Goal: Task Accomplishment & Management: Manage account settings

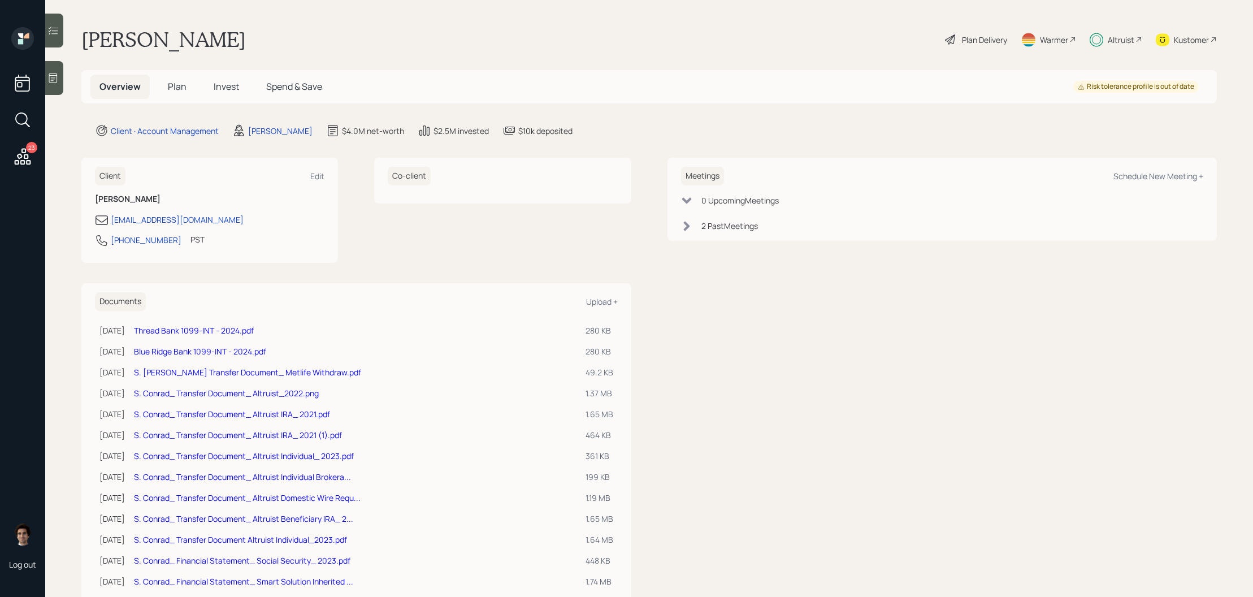
click at [964, 44] on div "Plan Delivery" at bounding box center [984, 40] width 45 height 12
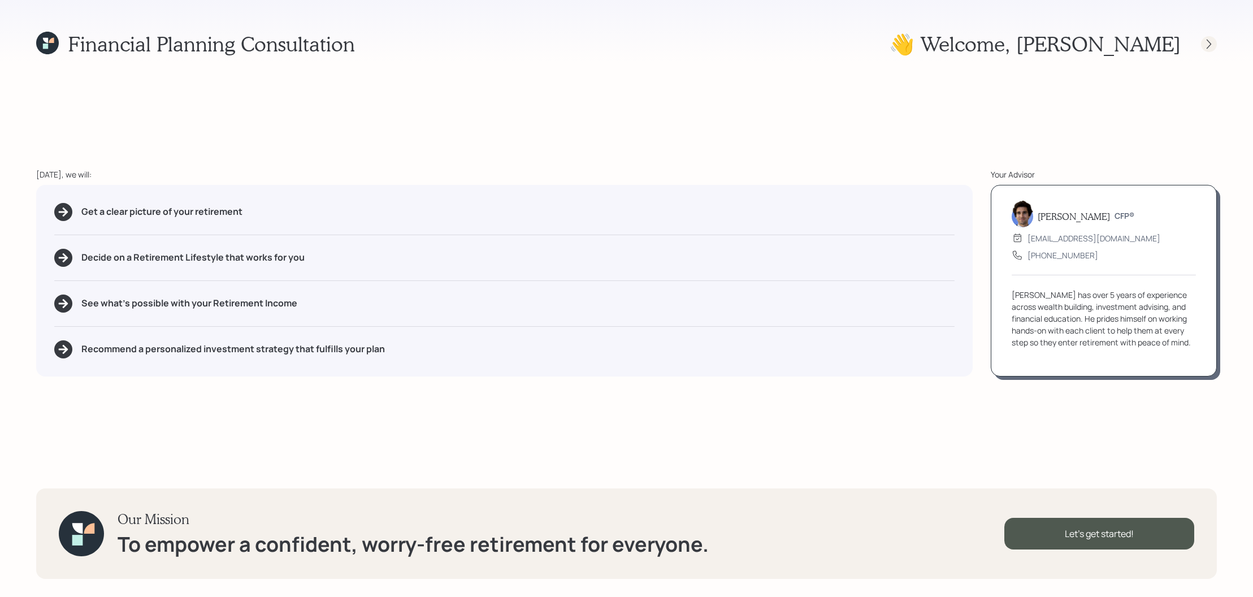
click at [1210, 40] on icon at bounding box center [1208, 43] width 11 height 11
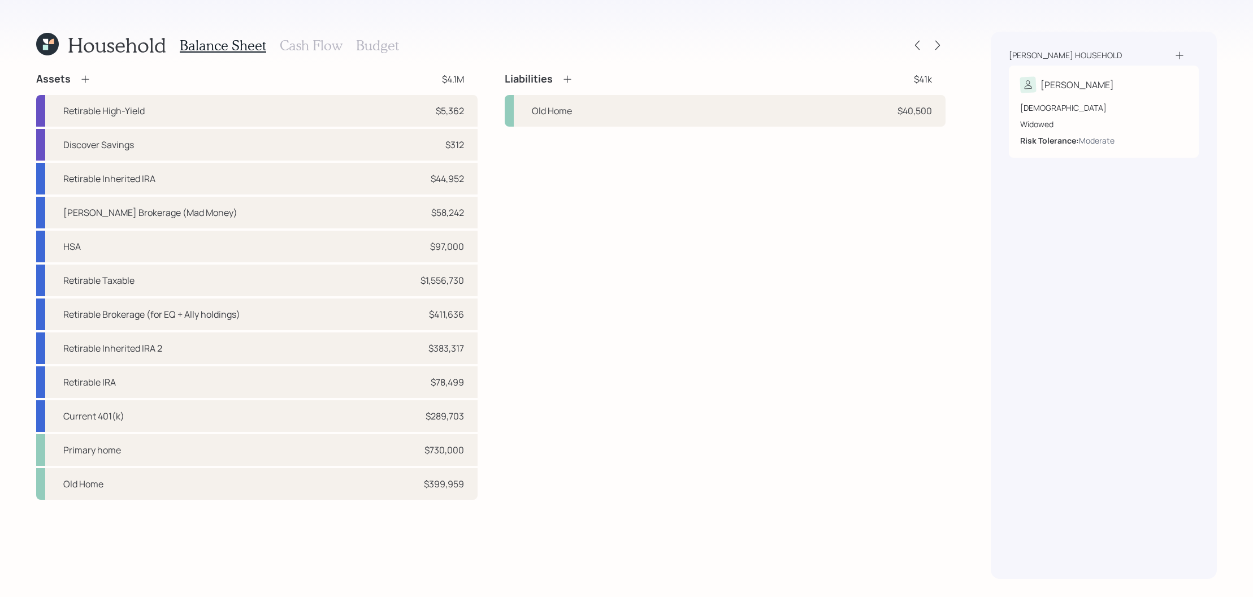
click at [44, 43] on icon at bounding box center [47, 44] width 23 height 23
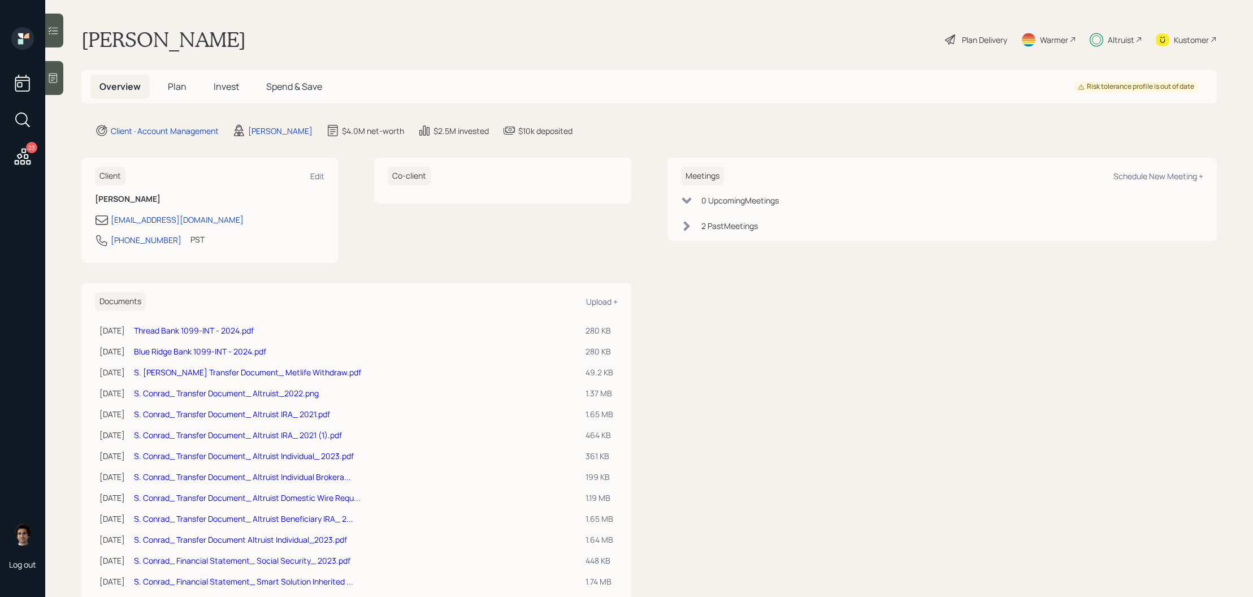
click at [236, 85] on span "Invest" at bounding box center [226, 86] width 25 height 12
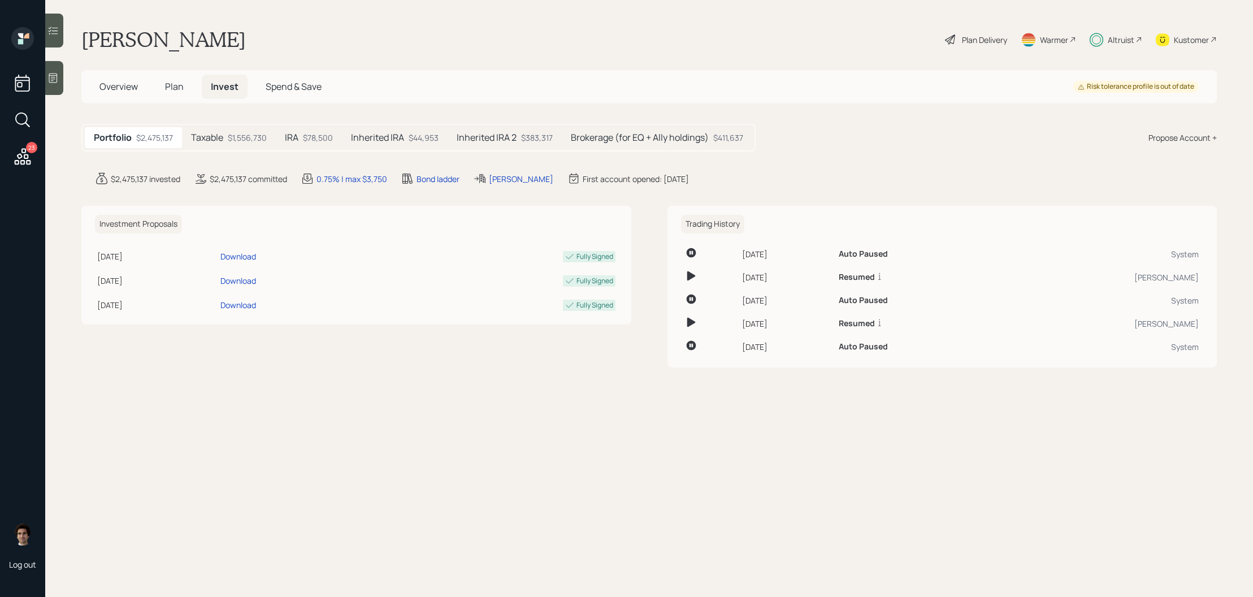
click at [517, 144] on div "Inherited IRA 2 $383,317" at bounding box center [505, 137] width 114 height 21
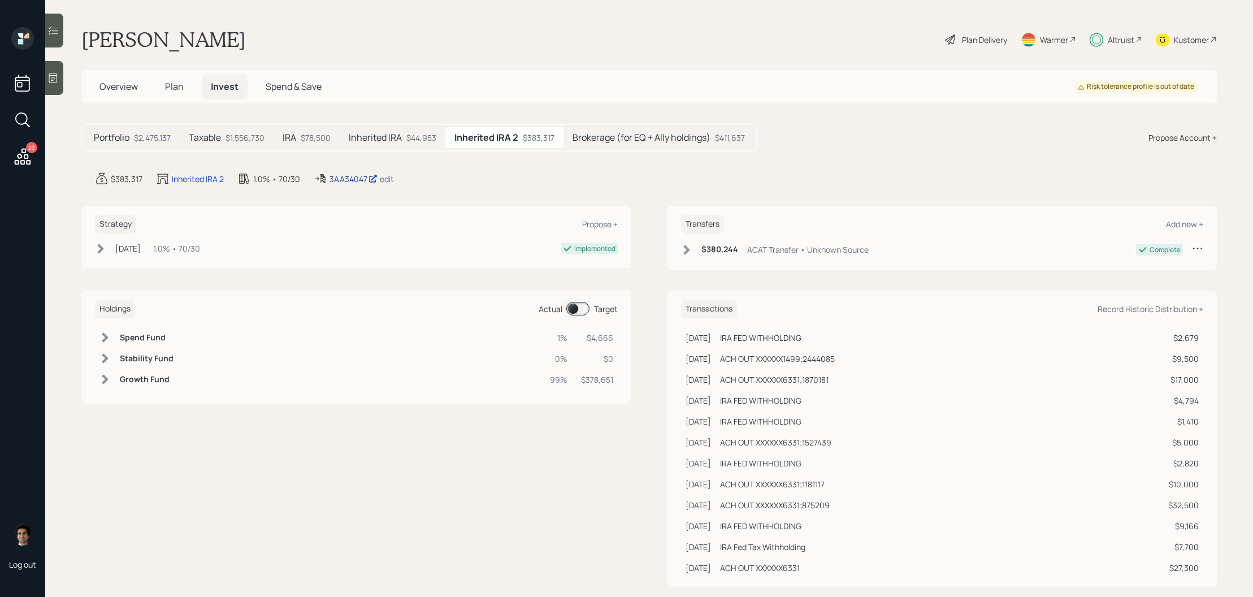
click at [362, 175] on div "3AA34047" at bounding box center [354, 179] width 48 height 12
click at [178, 88] on span "Plan" at bounding box center [174, 86] width 19 height 12
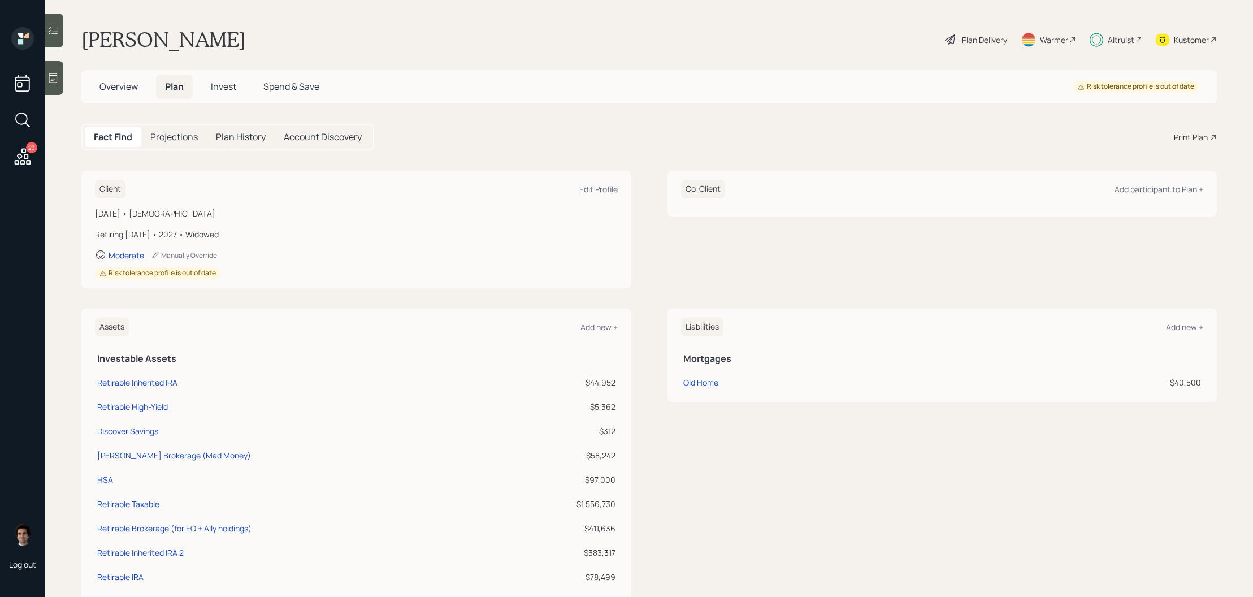
click at [980, 27] on div "Plan Delivery" at bounding box center [976, 39] width 64 height 25
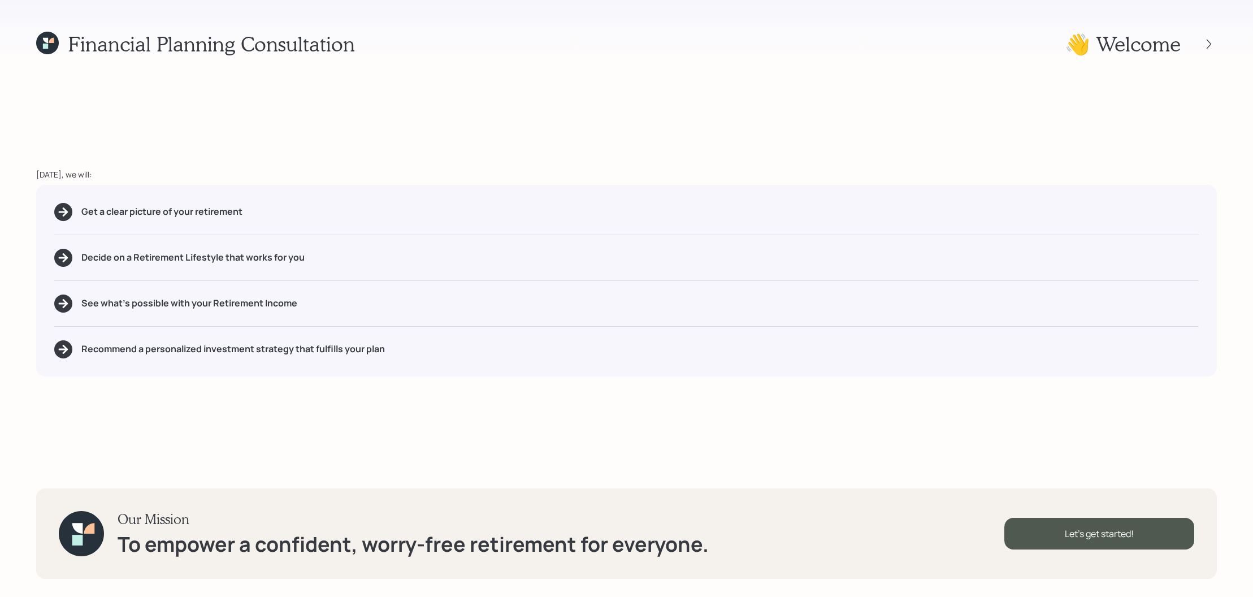
click at [980, 40] on div "Financial Planning Consultation 👋 Welcome" at bounding box center [626, 44] width 1181 height 24
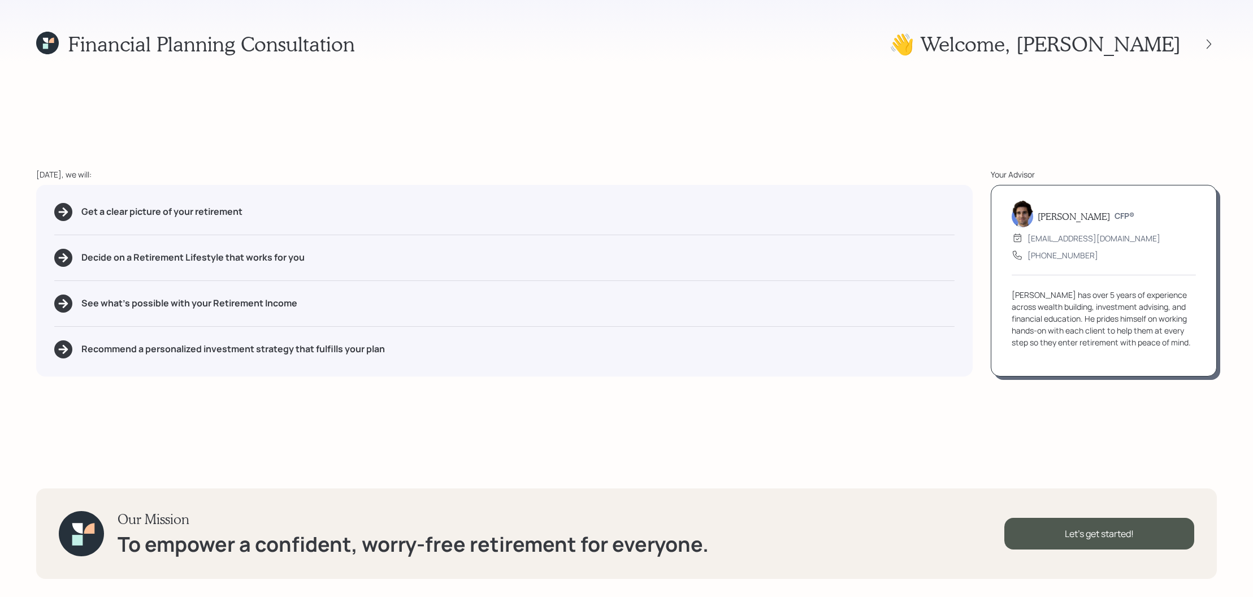
click at [1216, 55] on div "👋 Welcome , [PERSON_NAME]" at bounding box center [1053, 44] width 328 height 24
click at [1214, 54] on div "👋 Welcome , [PERSON_NAME]" at bounding box center [1053, 44] width 328 height 24
click at [1214, 51] on div at bounding box center [1199, 44] width 36 height 16
click at [1212, 50] on div at bounding box center [1209, 44] width 16 height 16
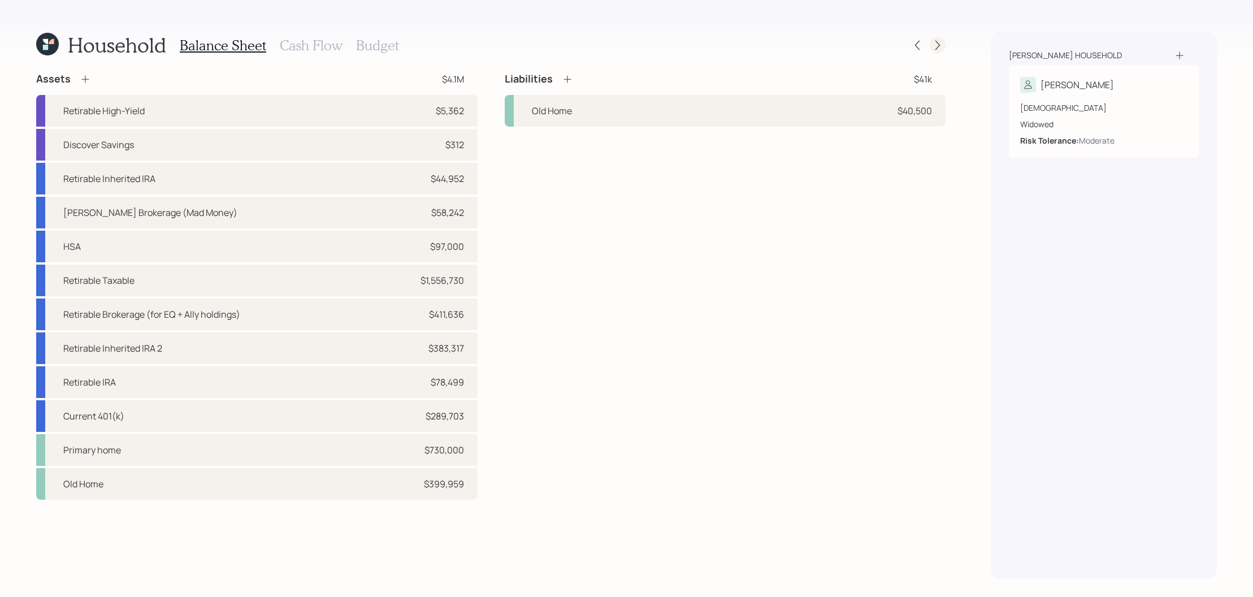
click at [936, 49] on icon at bounding box center [938, 46] width 5 height 10
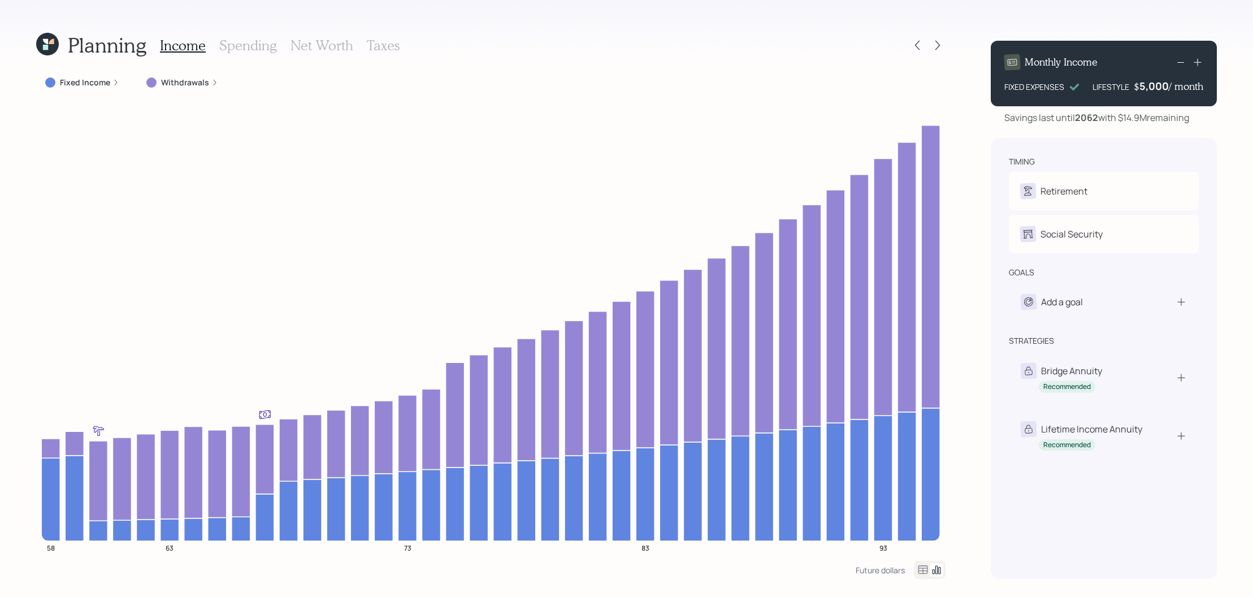
click at [46, 56] on div "Planning" at bounding box center [91, 45] width 110 height 24
click at [54, 40] on icon at bounding box center [47, 44] width 23 height 23
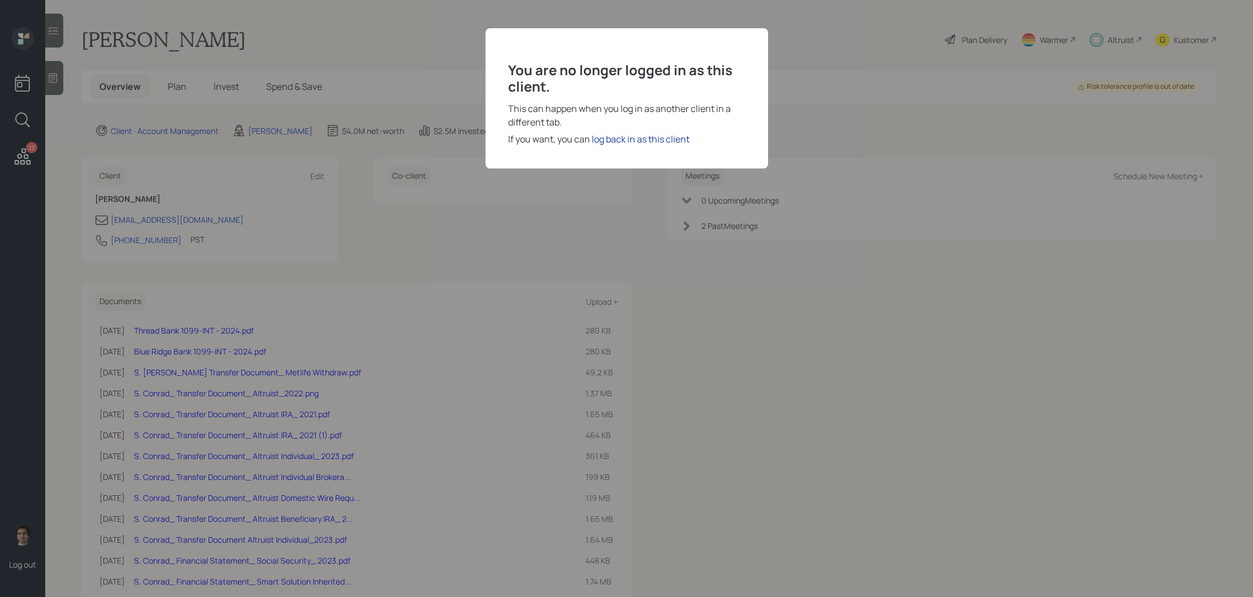
click at [666, 137] on div "log back in as this client" at bounding box center [641, 139] width 98 height 14
